Goal: Find specific page/section: Find specific page/section

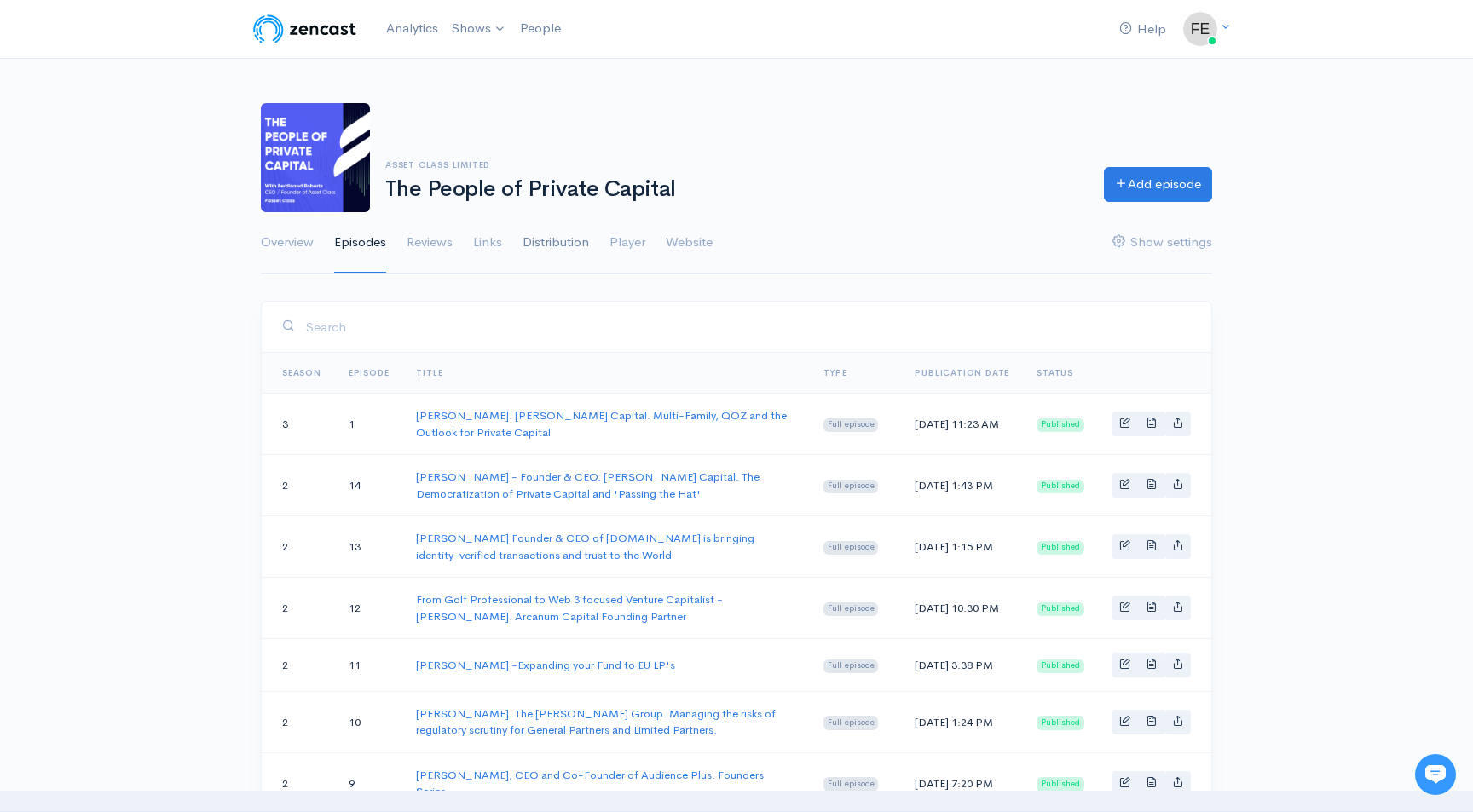
click at [552, 241] on link "Distribution" at bounding box center [556, 242] width 66 height 61
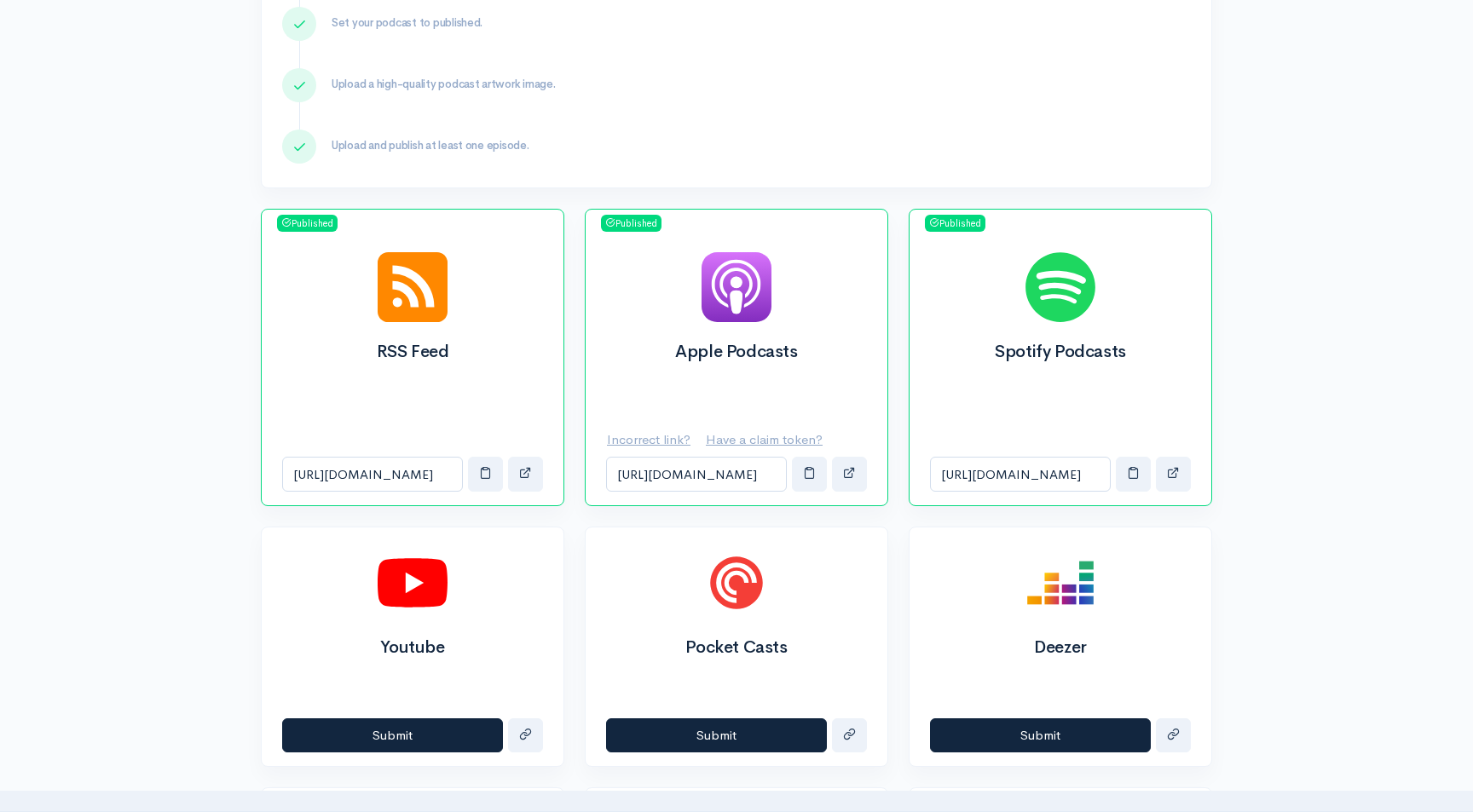
scroll to position [434, 0]
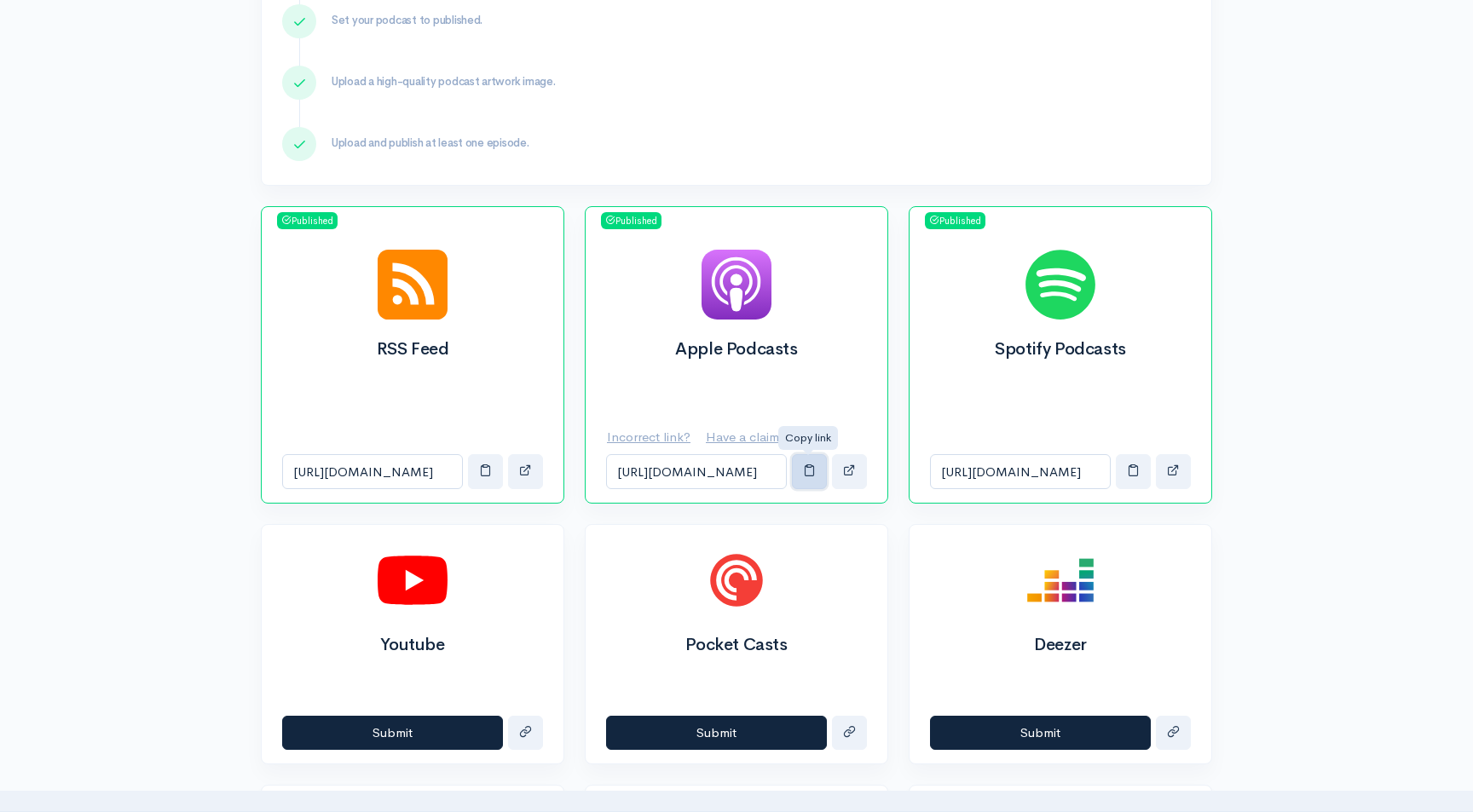
click at [809, 476] on span "button" at bounding box center [808, 469] width 13 height 13
click at [1135, 475] on span "button" at bounding box center [1133, 469] width 13 height 13
